Goal: Task Accomplishment & Management: Use online tool/utility

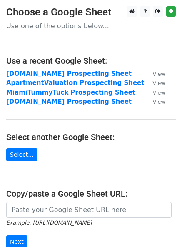
click at [35, 83] on strong "ApartmentValuation Prospecting Sheet" at bounding box center [75, 82] width 138 height 7
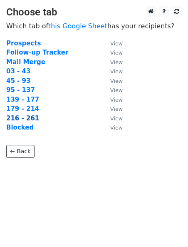
click at [15, 117] on strong "216 - 261" at bounding box center [22, 117] width 33 height 7
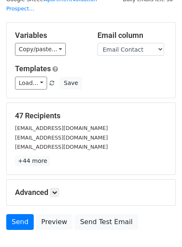
scroll to position [77, 0]
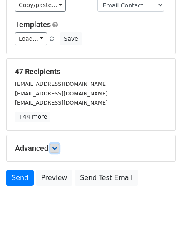
click at [57, 146] on icon at bounding box center [54, 148] width 5 height 5
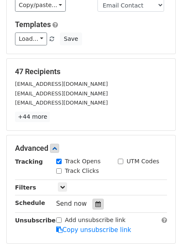
click at [95, 201] on icon at bounding box center [97, 204] width 5 height 6
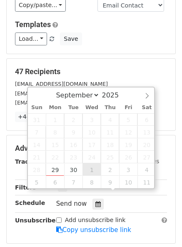
type input "2025-10-01 12:00"
select select "9"
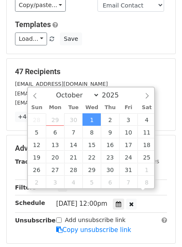
scroll to position [0, 0]
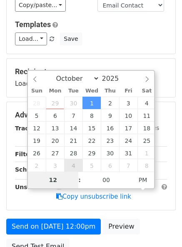
type input "2"
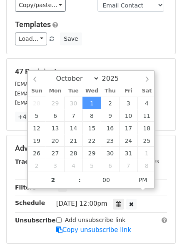
type input "2025-10-01 14:00"
click at [124, 32] on div "Load... No templates saved Save" at bounding box center [91, 38] width 164 height 13
